Goal: Task Accomplishment & Management: Manage account settings

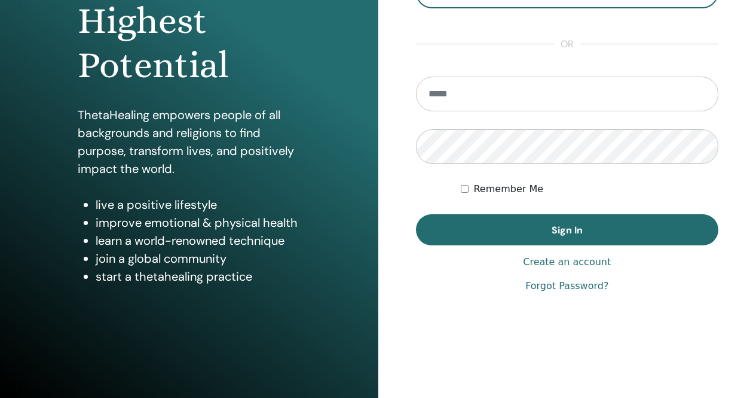
scroll to position [176, 0]
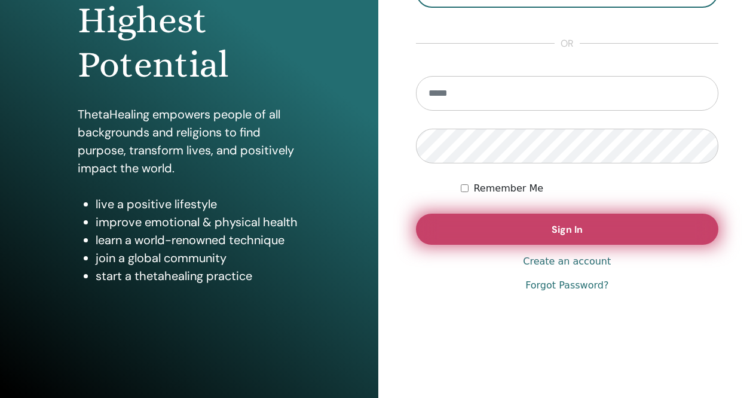
type input "**********"
click at [592, 224] on button "Sign In" at bounding box center [567, 228] width 303 height 31
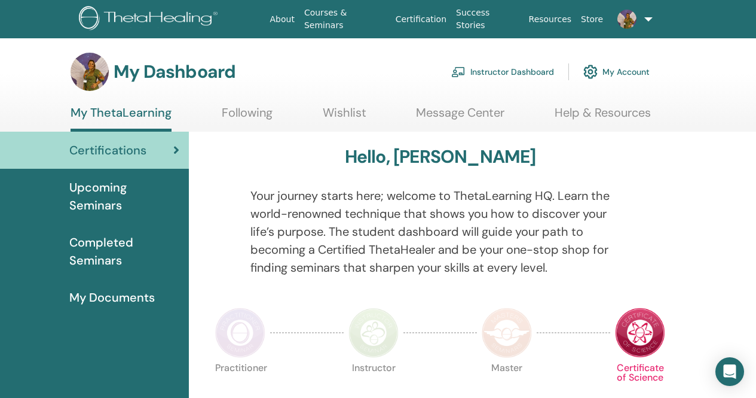
click at [512, 75] on link "Instructor Dashboard" at bounding box center [502, 72] width 103 height 26
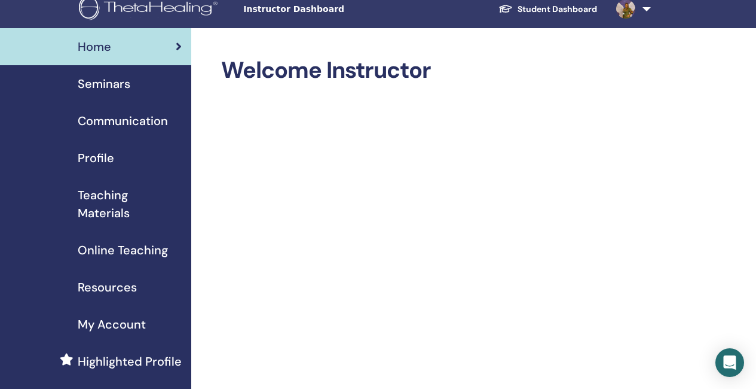
scroll to position [60, 0]
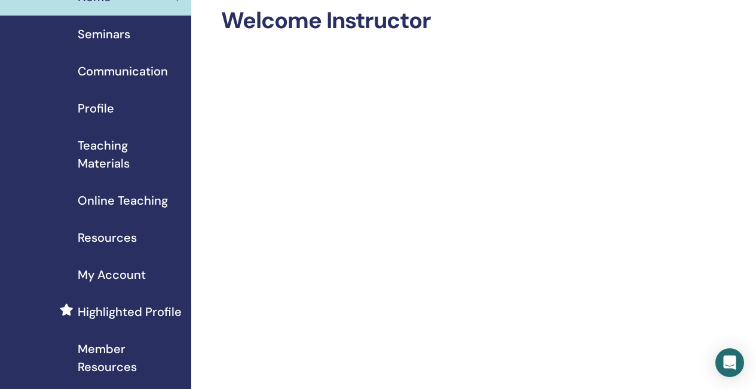
click at [108, 38] on span "Seminars" at bounding box center [104, 34] width 53 height 18
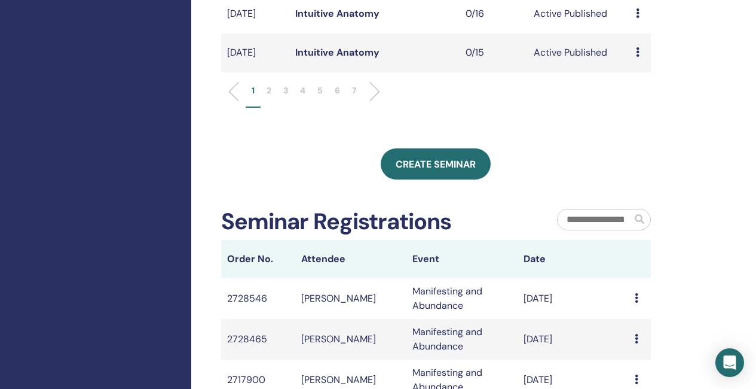
scroll to position [538, 0]
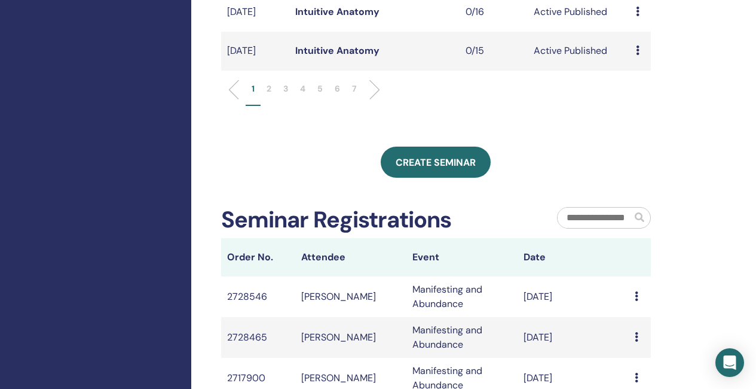
click at [373, 100] on li at bounding box center [370, 90] width 20 height 20
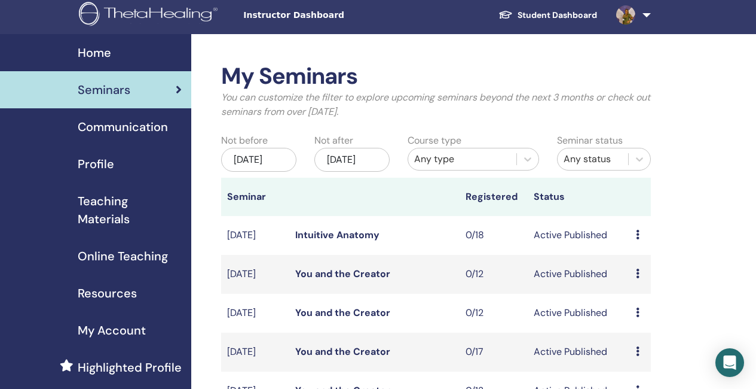
scroll to position [0, 0]
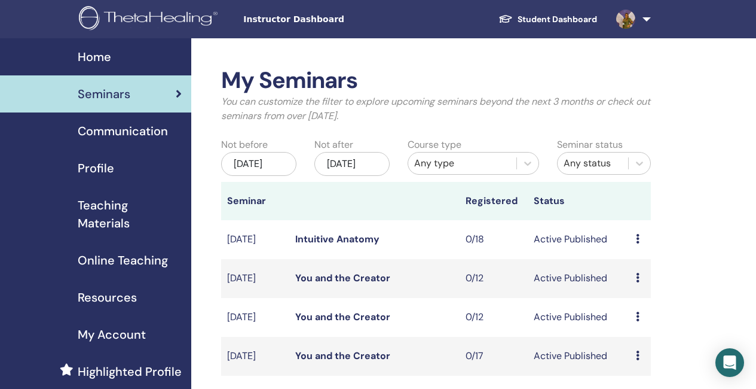
click at [109, 59] on span "Home" at bounding box center [94, 57] width 33 height 18
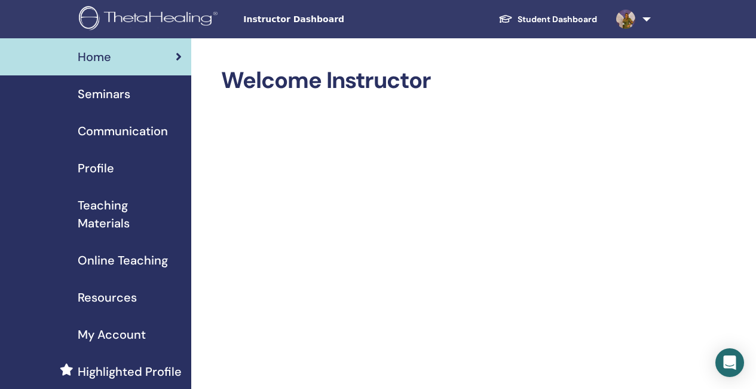
click at [118, 96] on span "Seminars" at bounding box center [104, 94] width 53 height 18
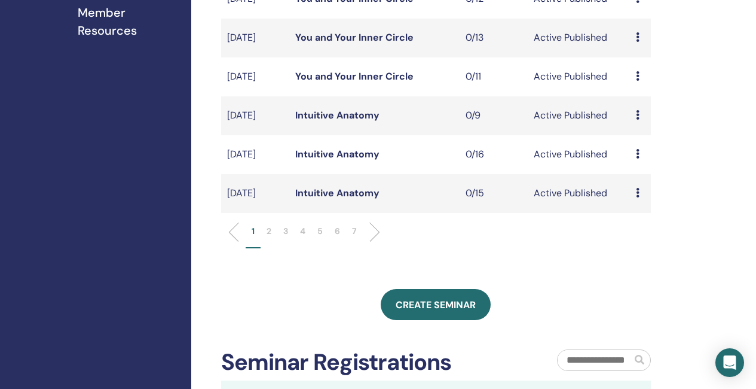
scroll to position [419, 0]
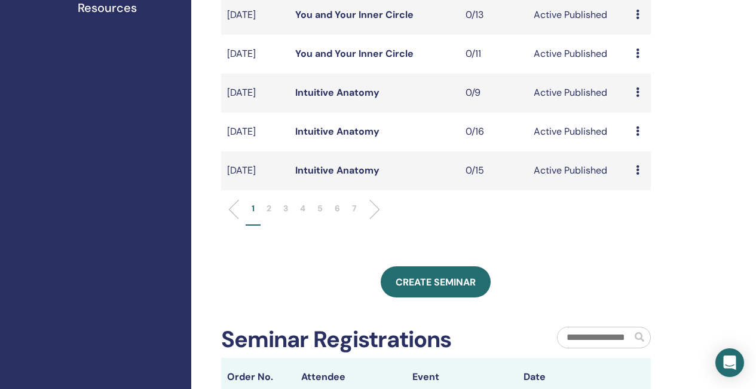
click at [272, 225] on li "2" at bounding box center [269, 213] width 17 height 23
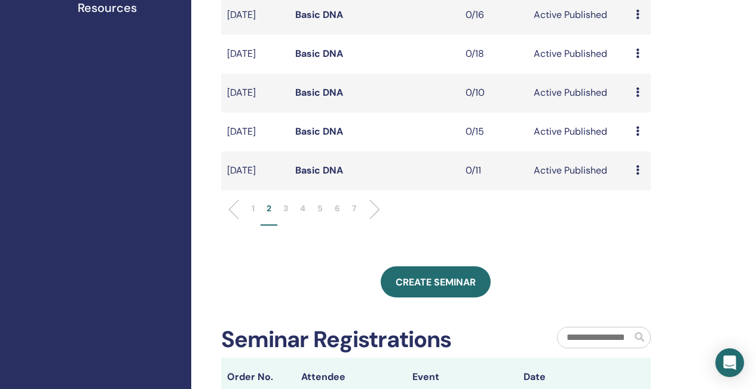
click at [336, 176] on link "Basic DNA" at bounding box center [319, 170] width 48 height 13
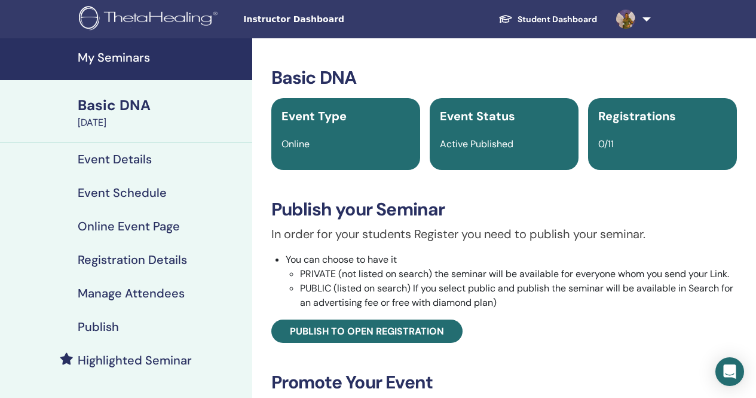
click at [166, 356] on h4 "Highlighted Seminar" at bounding box center [135, 360] width 114 height 14
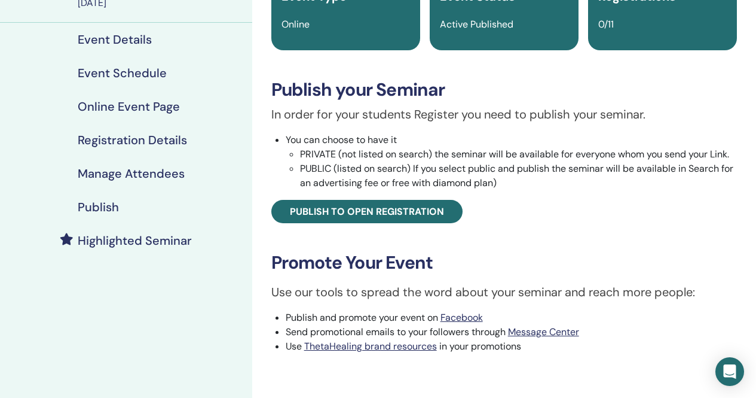
scroll to position [60, 0]
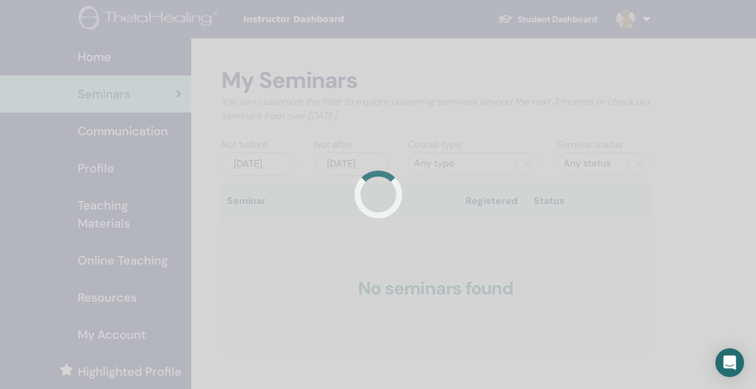
scroll to position [332, 0]
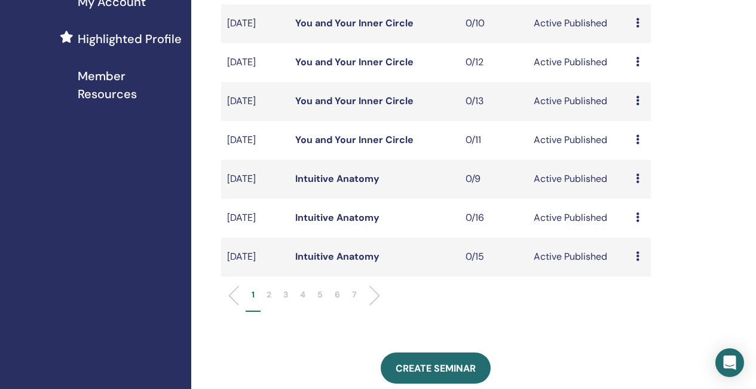
click at [371, 306] on li at bounding box center [370, 295] width 20 height 20
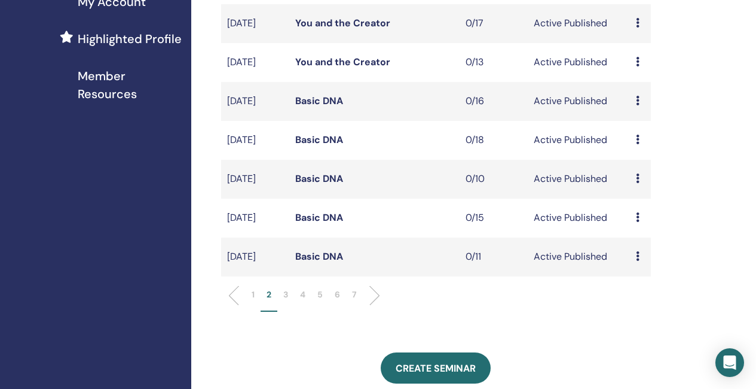
click at [328, 146] on link "Basic DNA" at bounding box center [319, 139] width 48 height 13
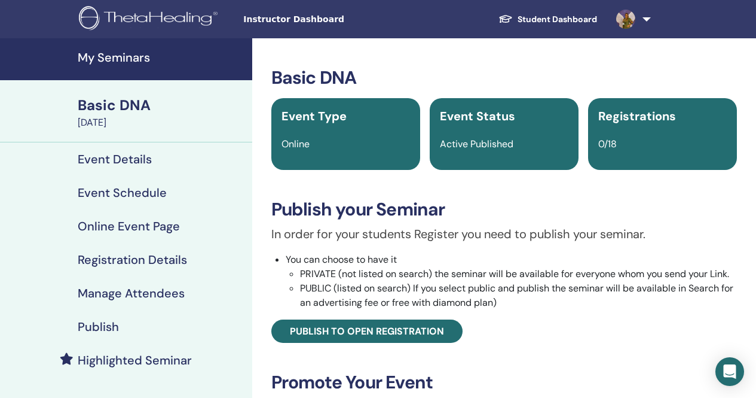
click at [132, 362] on h4 "Highlighted Seminar" at bounding box center [135, 360] width 114 height 14
click at [96, 51] on h4 "My Seminars" at bounding box center [161, 57] width 167 height 14
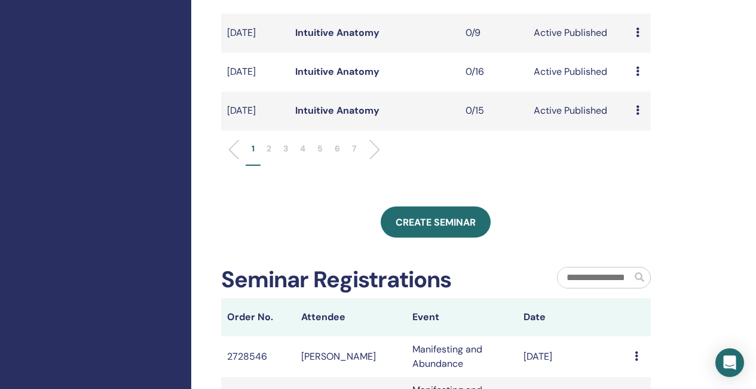
scroll to position [478, 0]
click at [371, 160] on li at bounding box center [370, 149] width 20 height 20
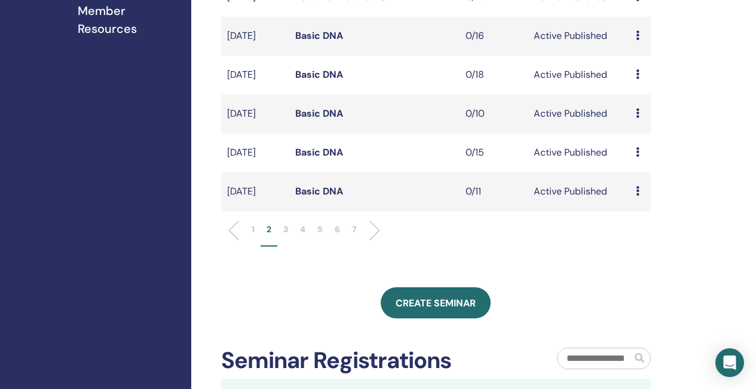
scroll to position [359, 0]
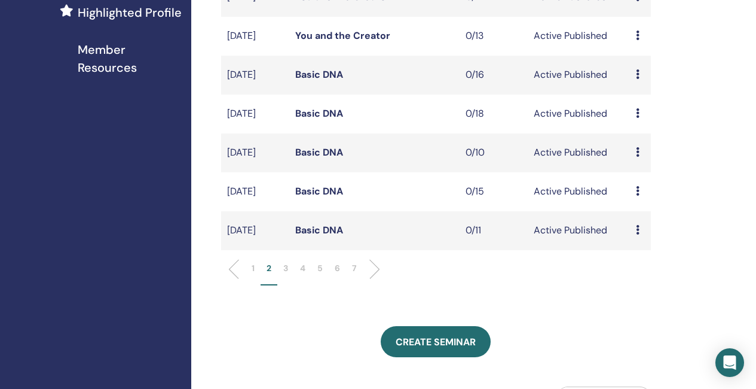
click at [318, 81] on link "Basic DNA" at bounding box center [319, 74] width 48 height 13
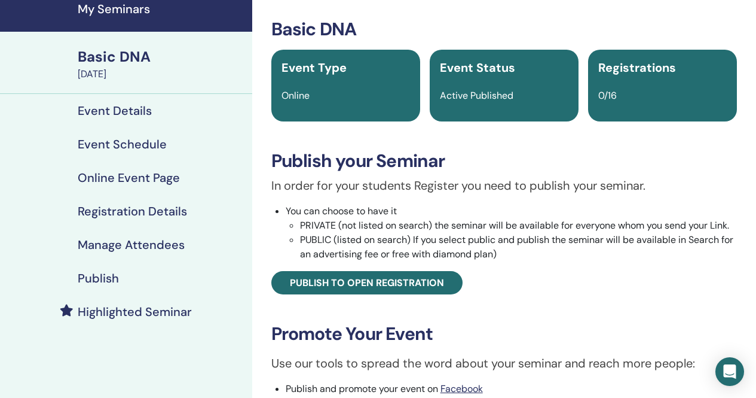
scroll to position [60, 0]
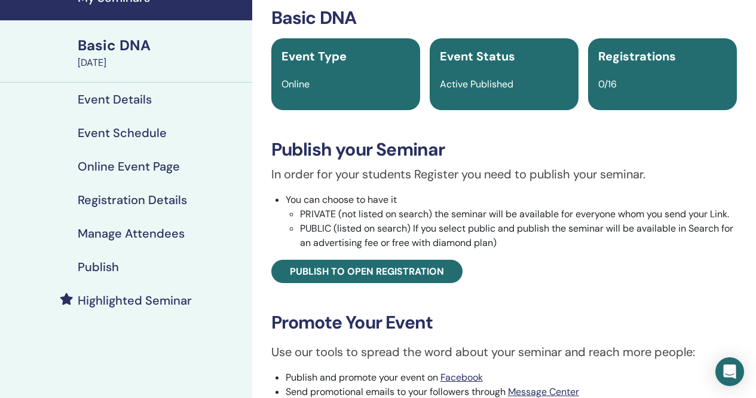
click at [145, 300] on h4 "Highlighted Seminar" at bounding box center [135, 300] width 114 height 14
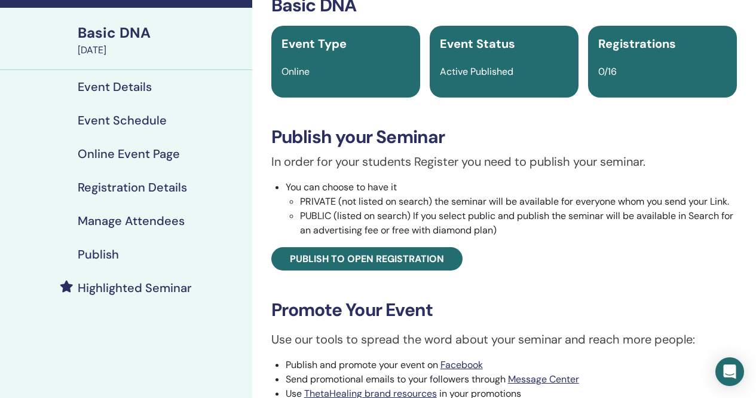
scroll to position [60, 0]
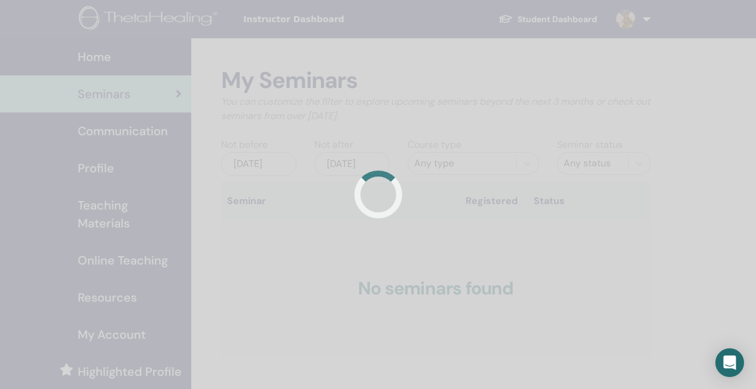
scroll to position [332, 0]
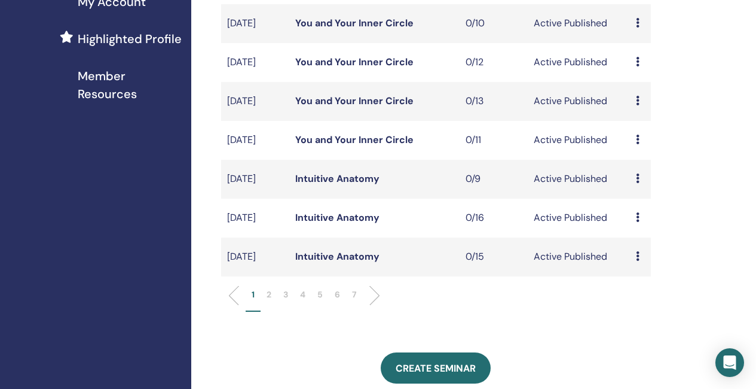
click at [373, 306] on li at bounding box center [370, 295] width 20 height 20
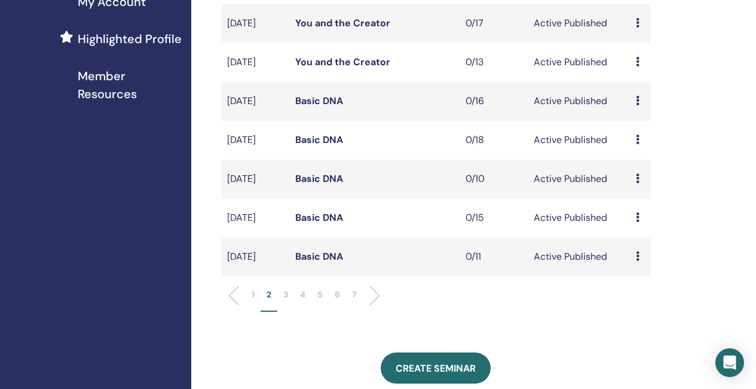
click at [325, 185] on link "Basic DNA" at bounding box center [319, 178] width 48 height 13
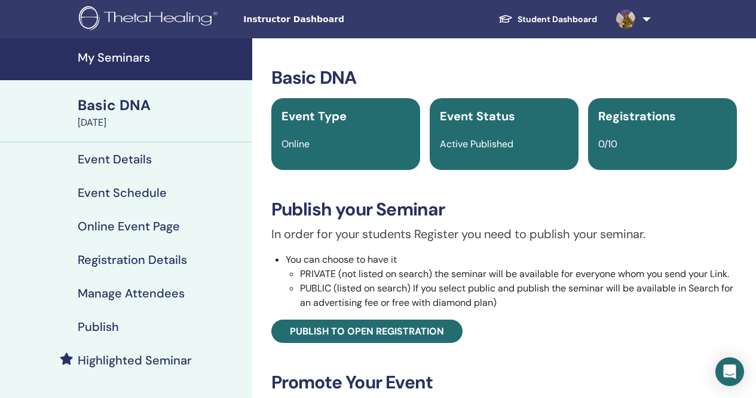
click at [116, 361] on h4 "Highlighted Seminar" at bounding box center [135, 360] width 114 height 14
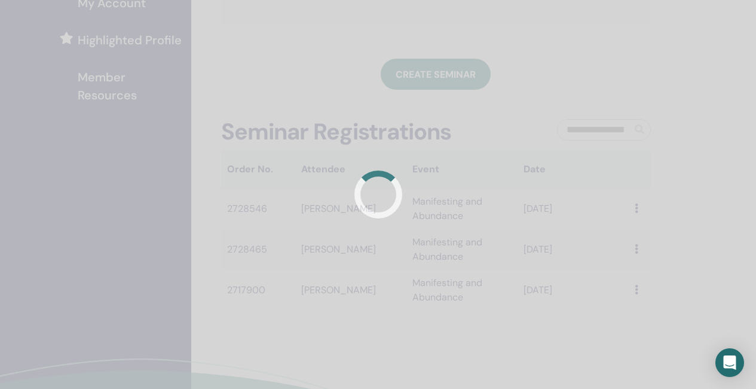
scroll to position [331, 0]
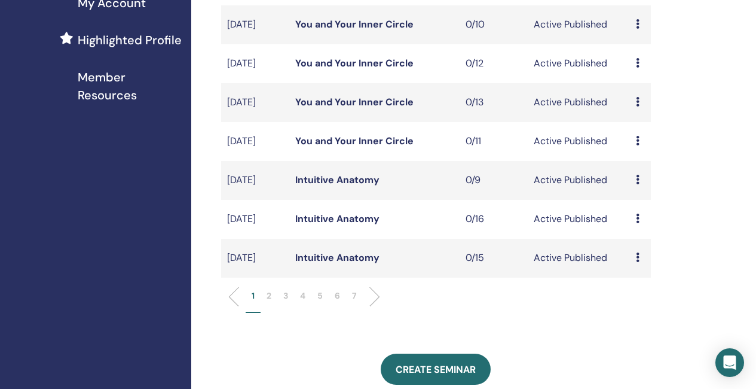
click at [377, 313] on ul "1 2 3 4 5 6 7" at bounding box center [436, 300] width 410 height 23
click at [374, 307] on li at bounding box center [370, 296] width 20 height 20
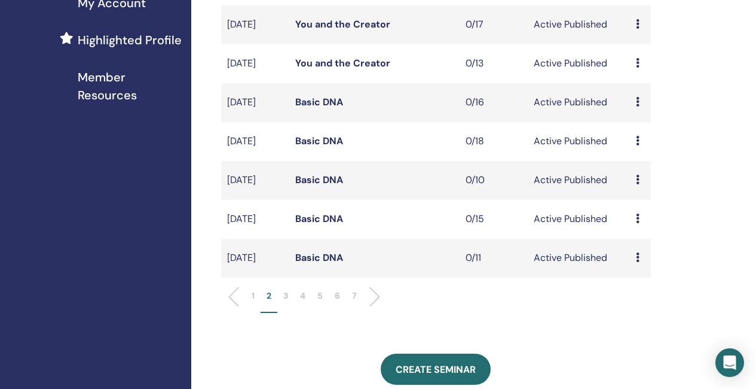
click at [331, 225] on link "Basic DNA" at bounding box center [319, 218] width 48 height 13
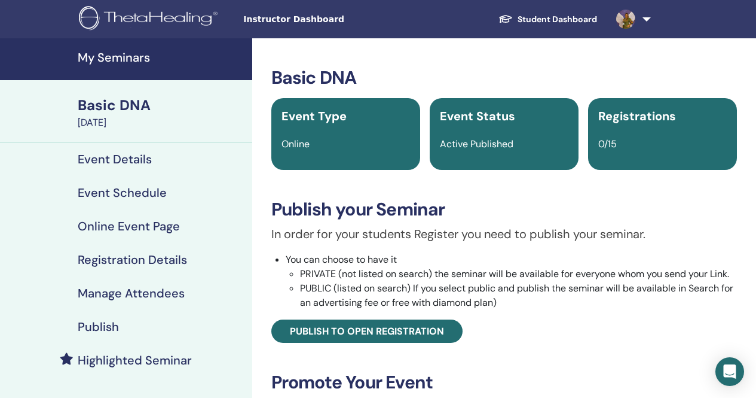
click at [111, 359] on h4 "Highlighted Seminar" at bounding box center [135, 360] width 114 height 14
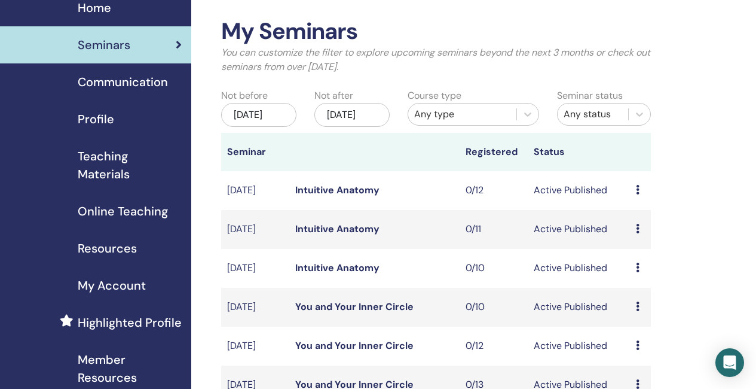
scroll to position [60, 0]
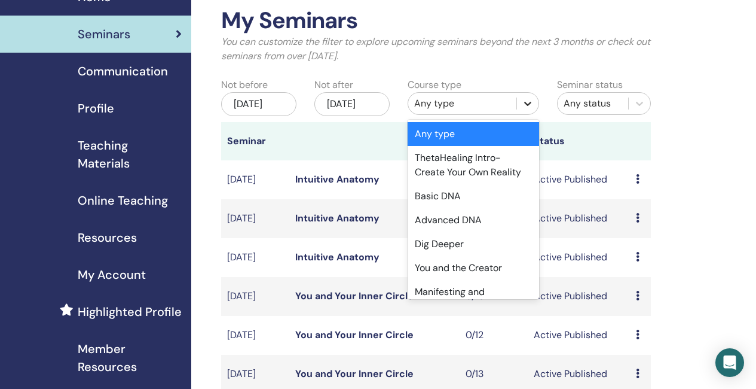
click at [528, 105] on icon at bounding box center [527, 104] width 7 height 4
click at [466, 197] on div "Basic DNA" at bounding box center [474, 196] width 132 height 24
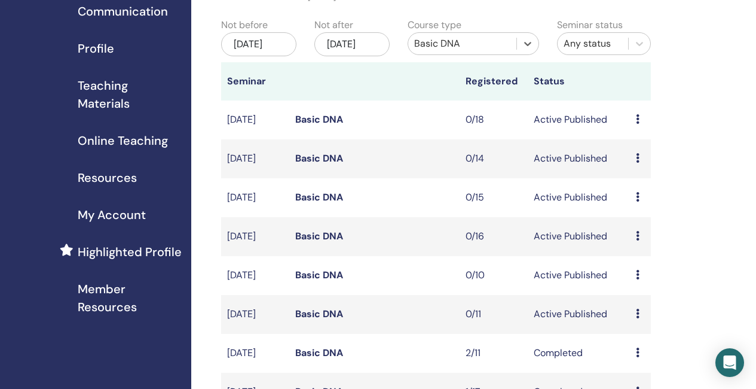
scroll to position [179, 0]
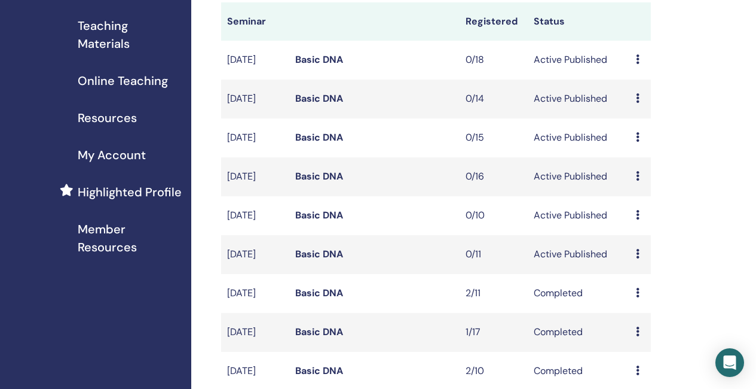
click at [330, 221] on link "Basic DNA" at bounding box center [319, 215] width 48 height 13
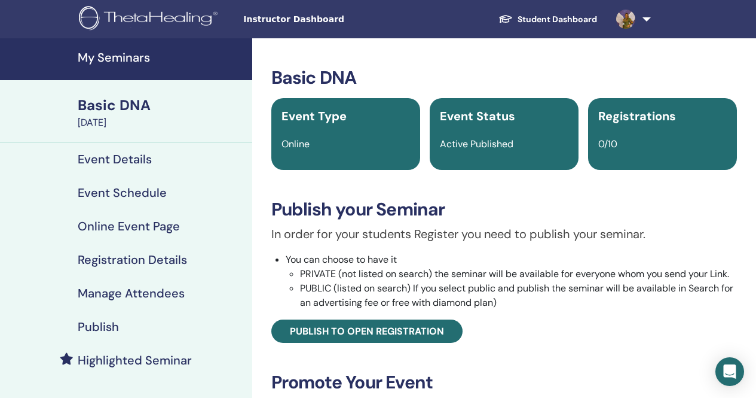
click at [117, 359] on h4 "Highlighted Seminar" at bounding box center [135, 360] width 114 height 14
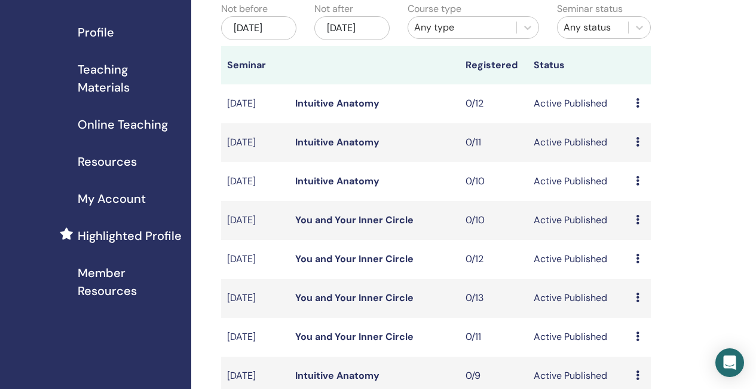
scroll to position [120, 0]
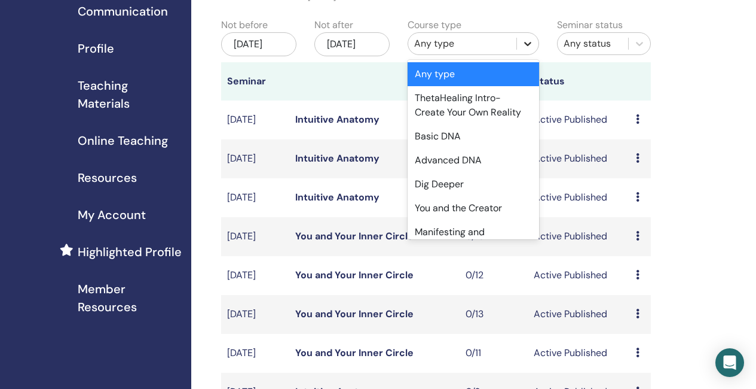
click at [533, 44] on icon at bounding box center [528, 44] width 12 height 12
click at [453, 132] on div "Basic DNA" at bounding box center [474, 136] width 132 height 24
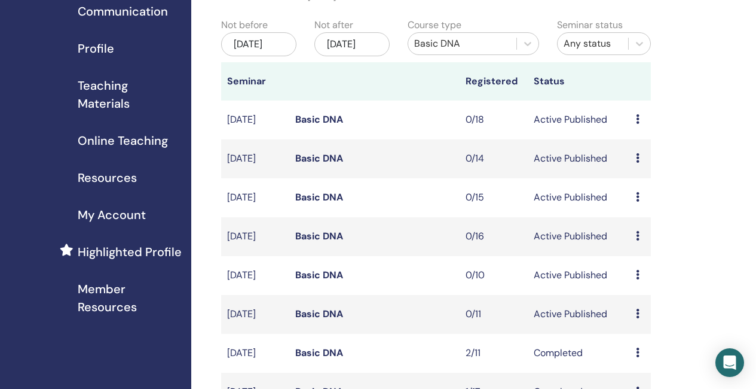
click at [325, 242] on link "Basic DNA" at bounding box center [319, 236] width 48 height 13
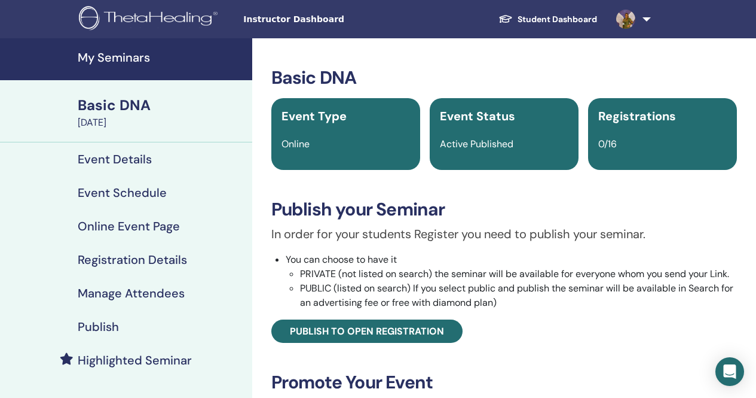
click at [150, 361] on h4 "Highlighted Seminar" at bounding box center [135, 360] width 114 height 14
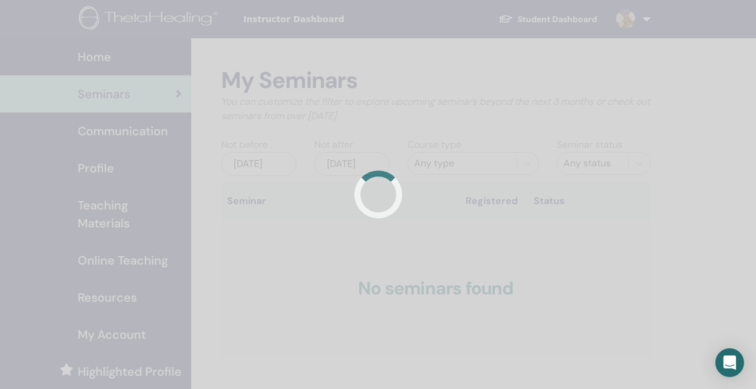
scroll to position [120, 0]
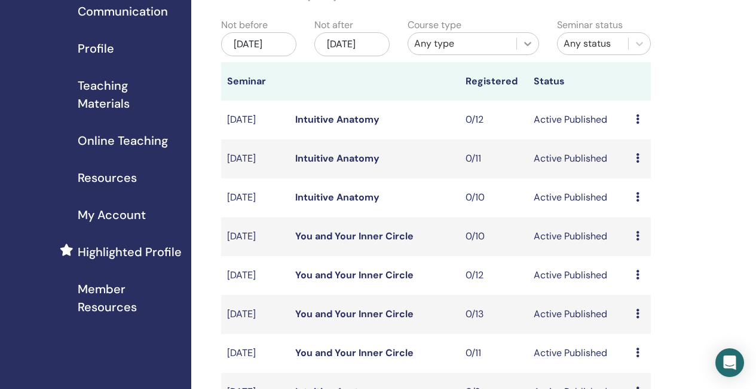
click at [523, 45] on icon at bounding box center [528, 44] width 12 height 12
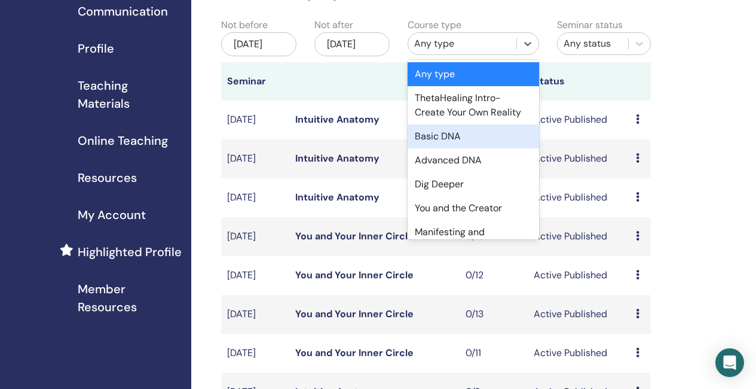
click at [440, 137] on div "Basic DNA" at bounding box center [474, 136] width 132 height 24
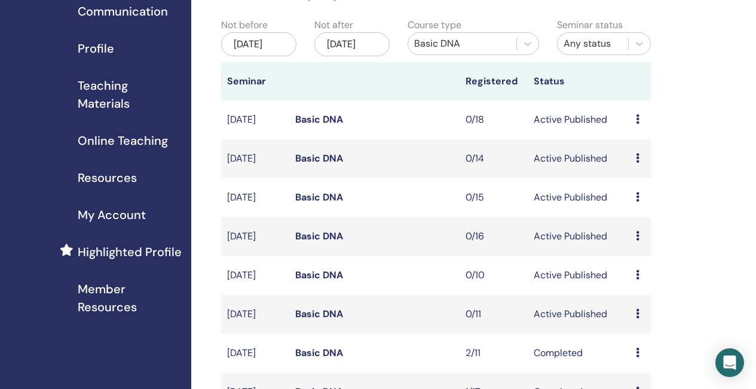
click at [332, 126] on link "Basic DNA" at bounding box center [319, 119] width 48 height 13
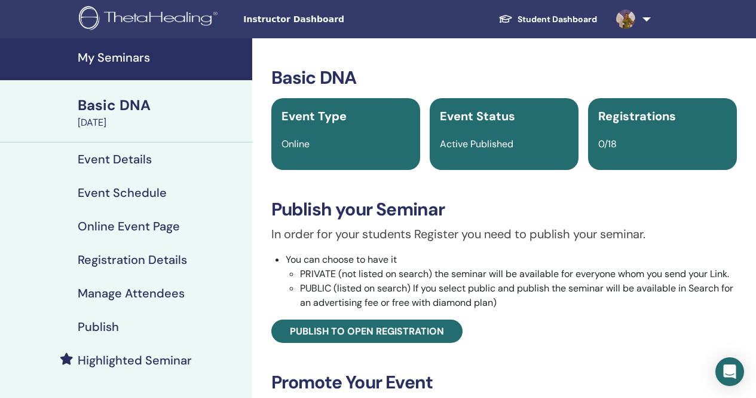
click at [164, 358] on h4 "Highlighted Seminar" at bounding box center [135, 360] width 114 height 14
click at [131, 188] on h4 "Event Schedule" at bounding box center [122, 192] width 89 height 14
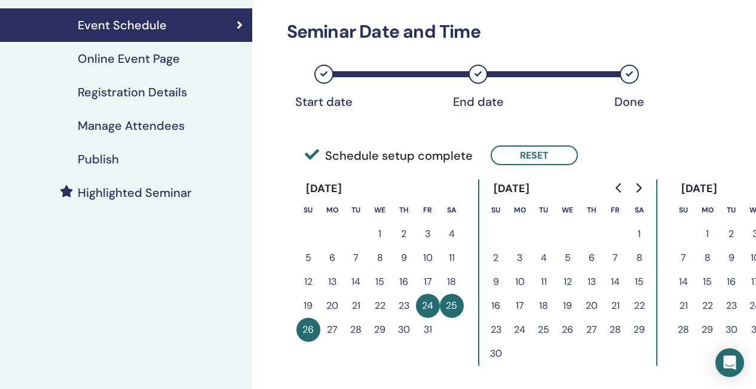
scroll to position [179, 0]
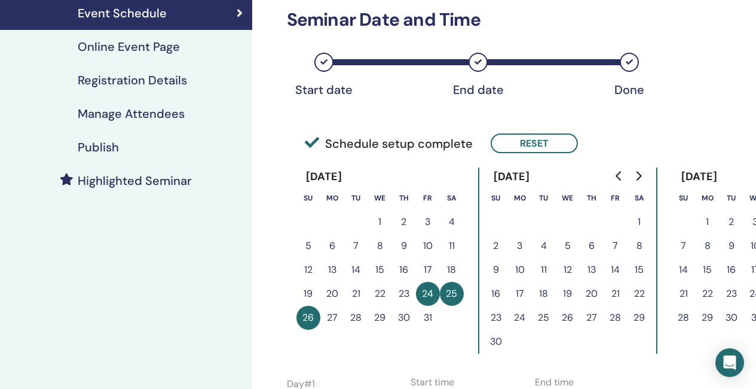
click at [643, 175] on button "Go to next month" at bounding box center [638, 176] width 19 height 24
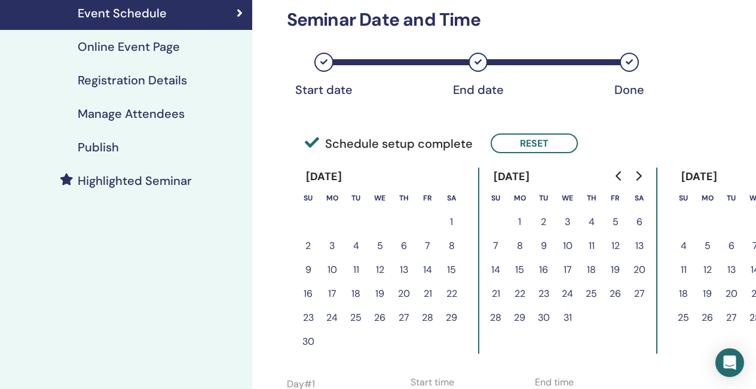
click at [617, 219] on button "5" at bounding box center [616, 222] width 24 height 24
click at [546, 146] on button "Reset" at bounding box center [534, 143] width 87 height 20
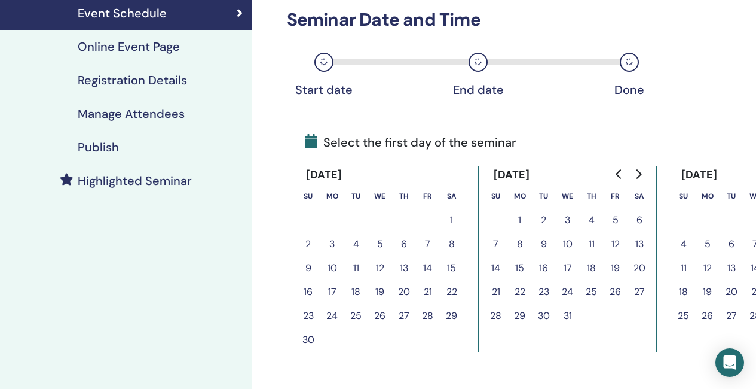
click at [614, 217] on button "5" at bounding box center [616, 220] width 24 height 24
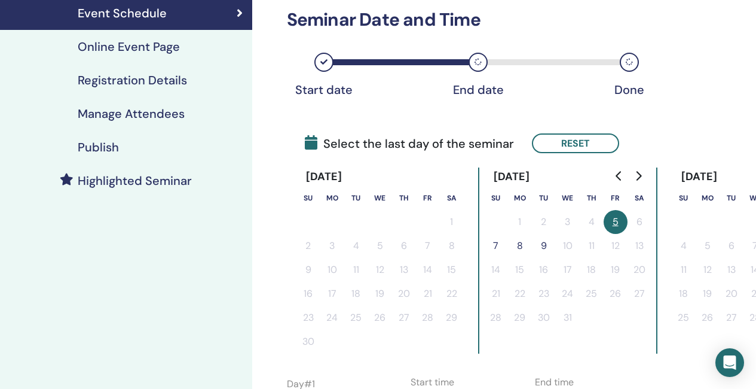
click at [495, 243] on button "7" at bounding box center [496, 246] width 24 height 24
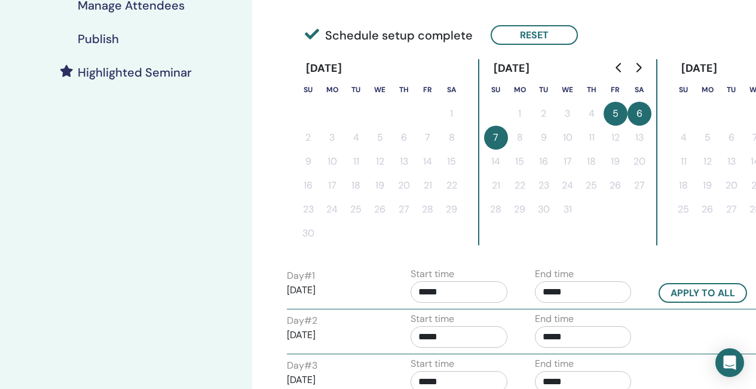
scroll to position [299, 0]
